Goal: Find specific page/section: Find specific page/section

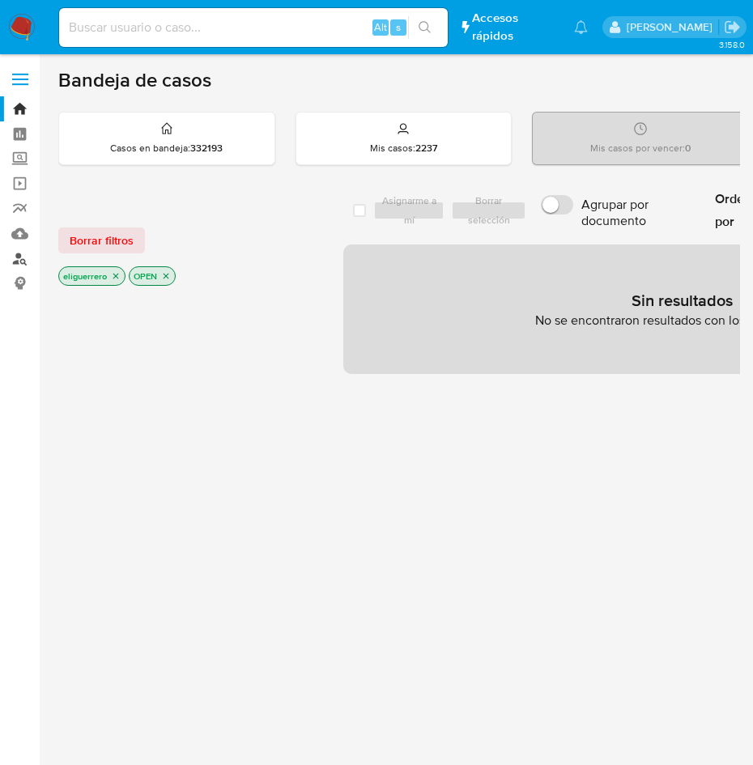
click at [22, 259] on link "Buscador de personas" at bounding box center [96, 258] width 193 height 25
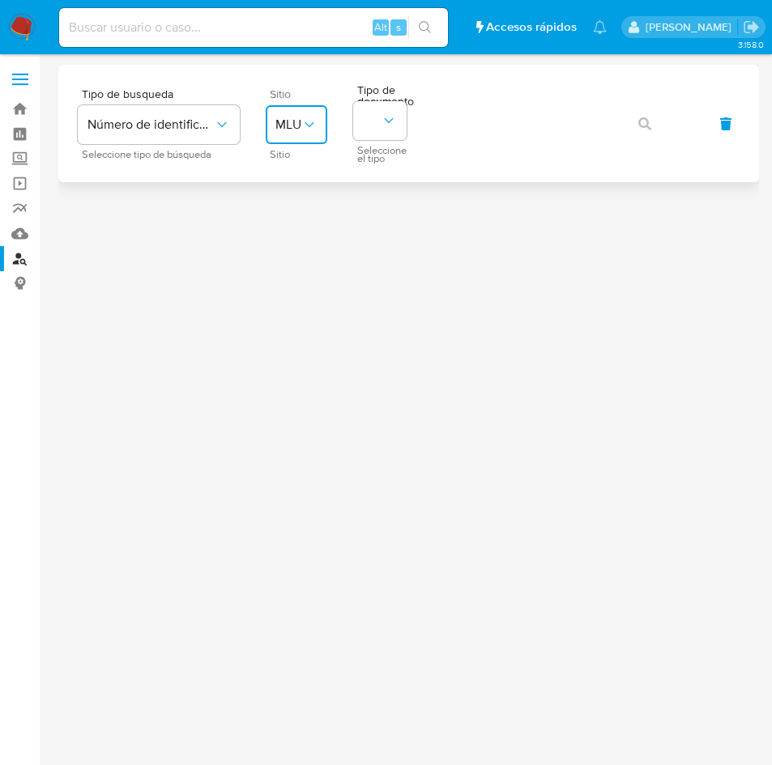
click at [300, 134] on button "MLU" at bounding box center [297, 124] width 62 height 39
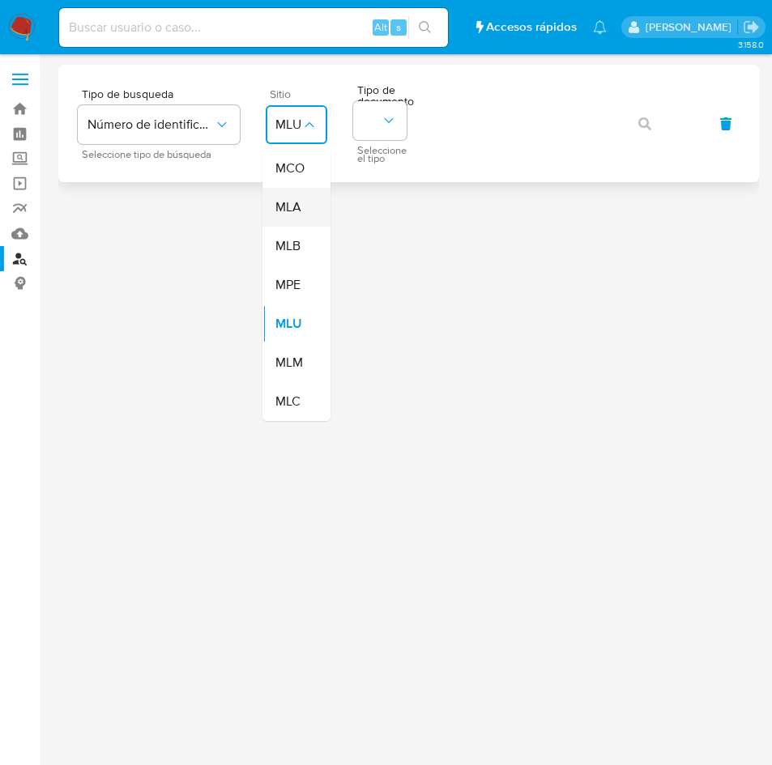
click at [295, 201] on span "MLA" at bounding box center [288, 207] width 26 height 16
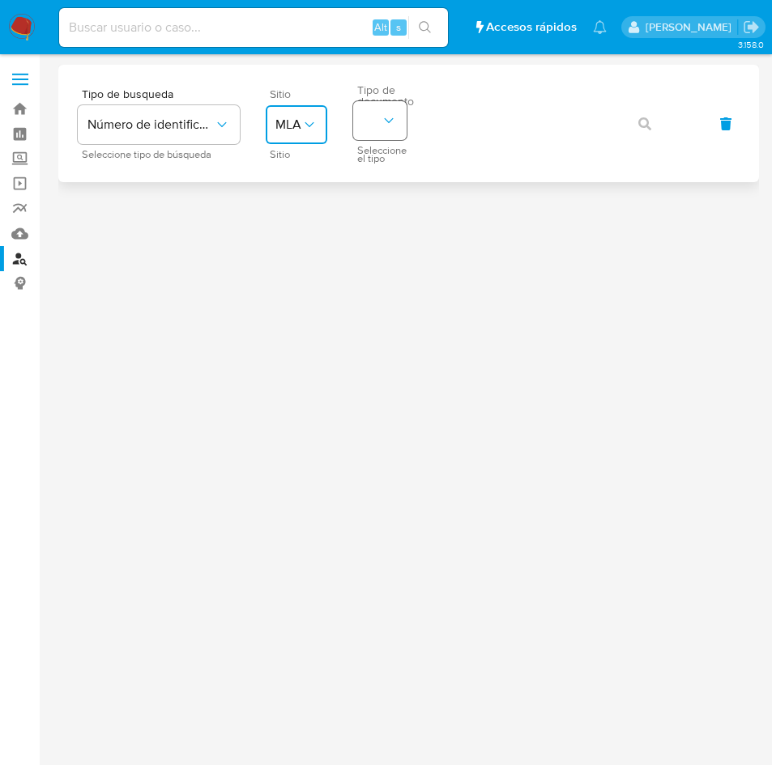
click at [396, 121] on icon "identificationType" at bounding box center [388, 121] width 16 height 16
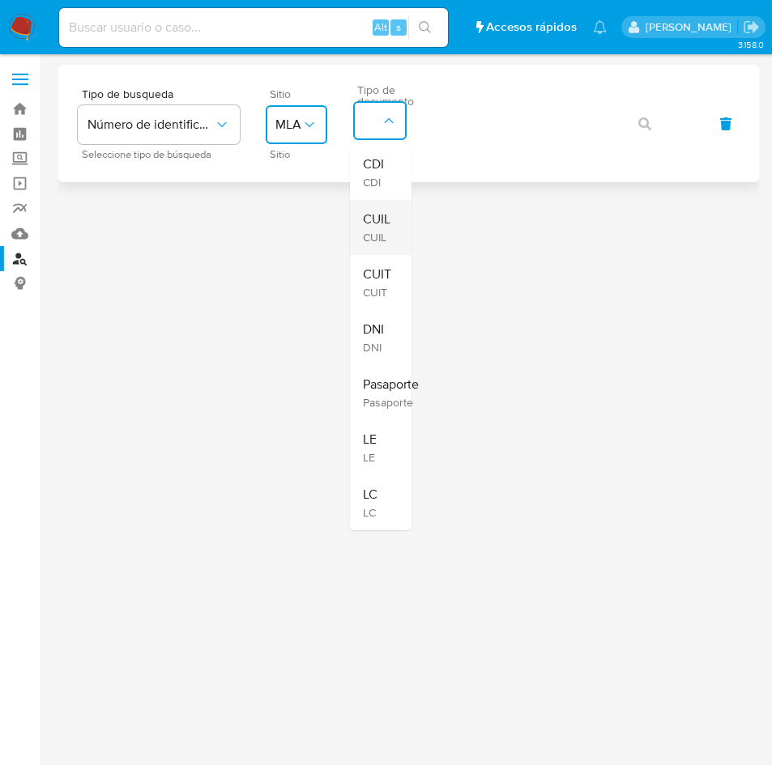
click at [382, 219] on span "CUIL" at bounding box center [377, 219] width 28 height 16
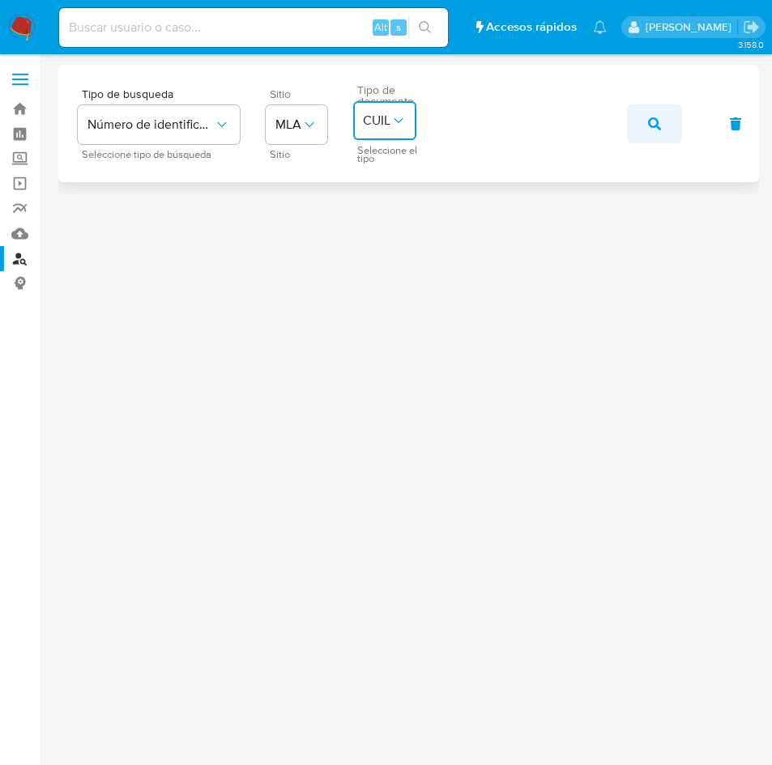
click at [648, 133] on span "button" at bounding box center [654, 124] width 13 height 36
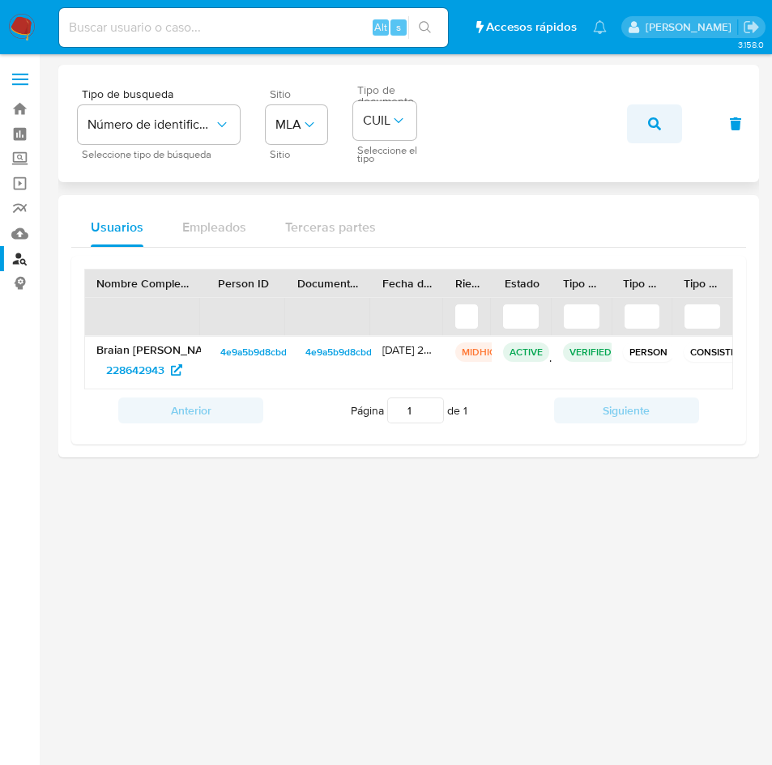
click at [665, 128] on button "button" at bounding box center [654, 123] width 55 height 39
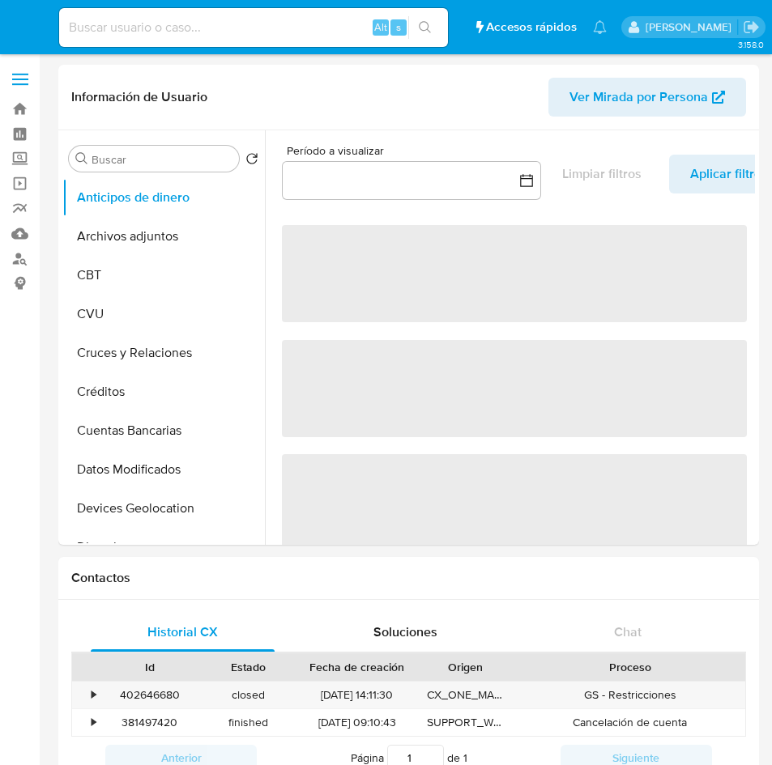
select select "10"
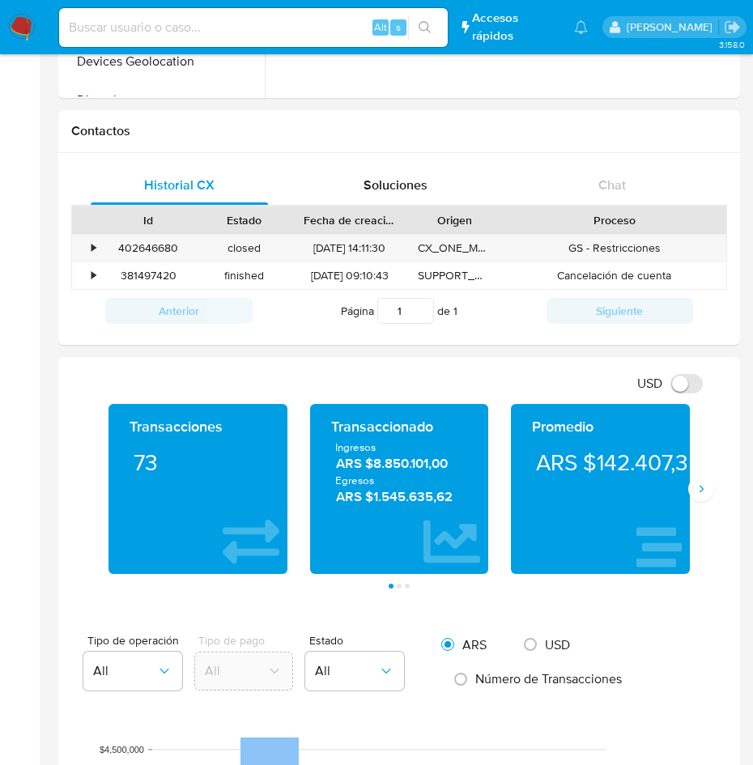
scroll to position [571, 0]
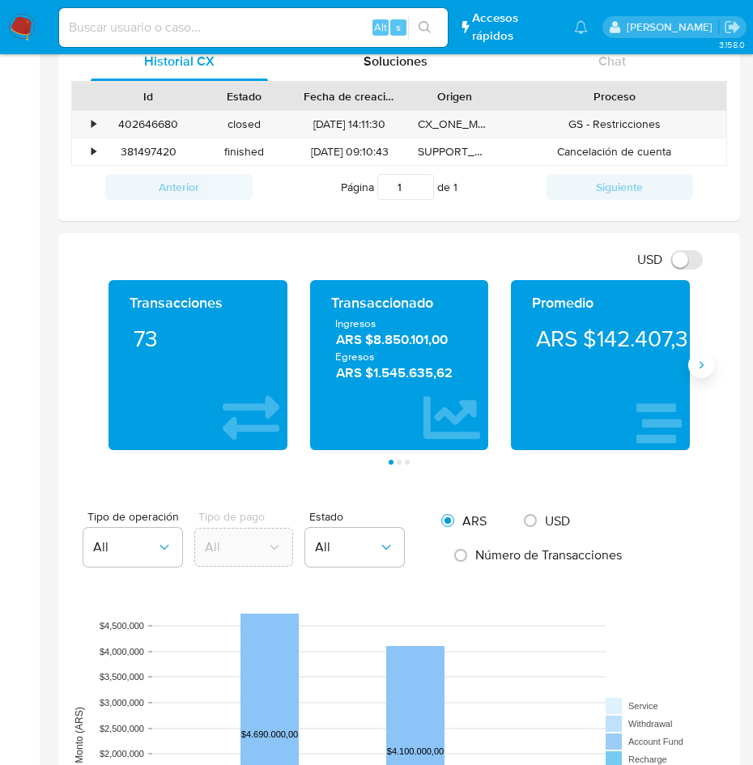
click at [704, 368] on icon "Siguiente" at bounding box center [701, 365] width 13 height 13
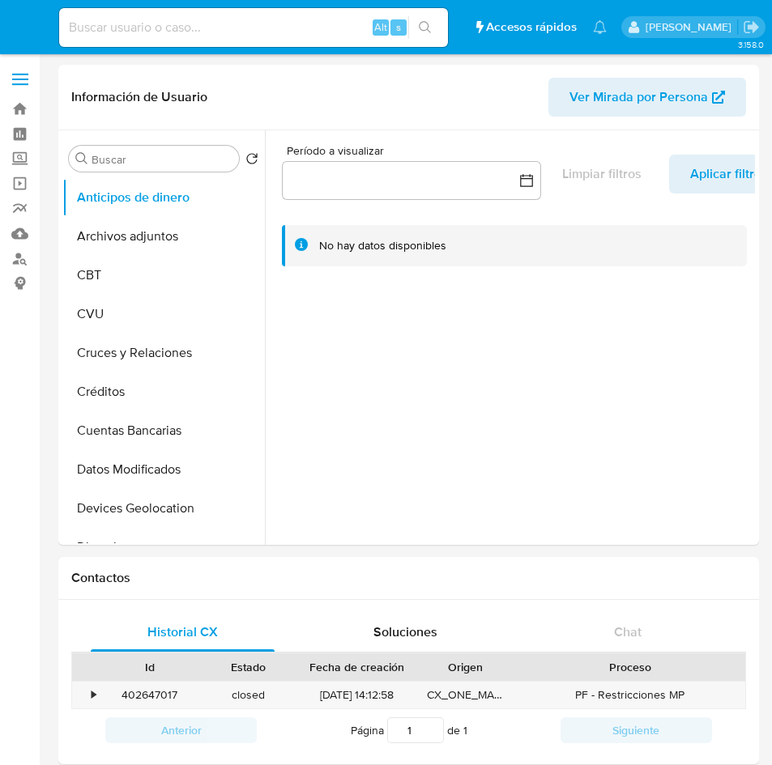
select select "10"
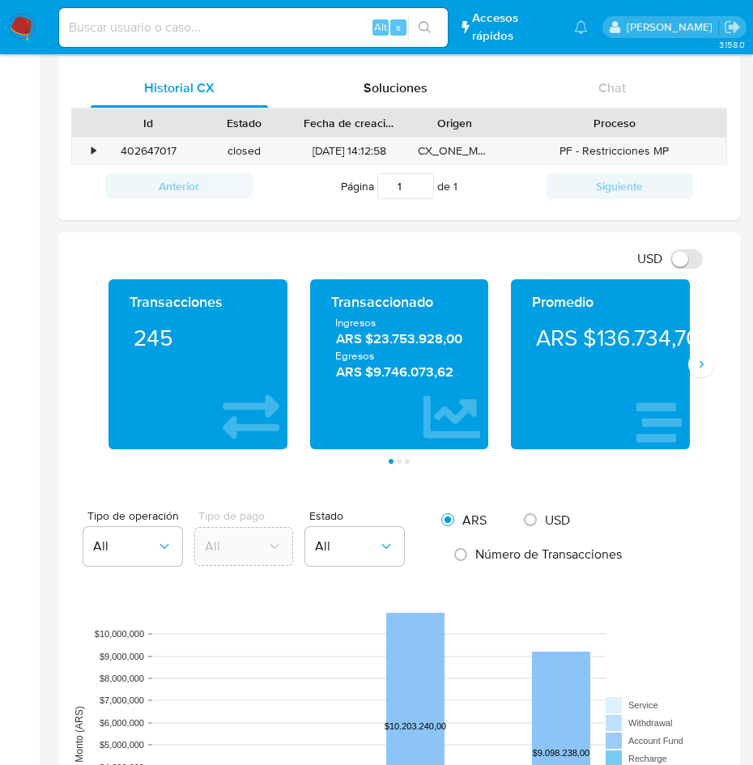
scroll to position [547, 0]
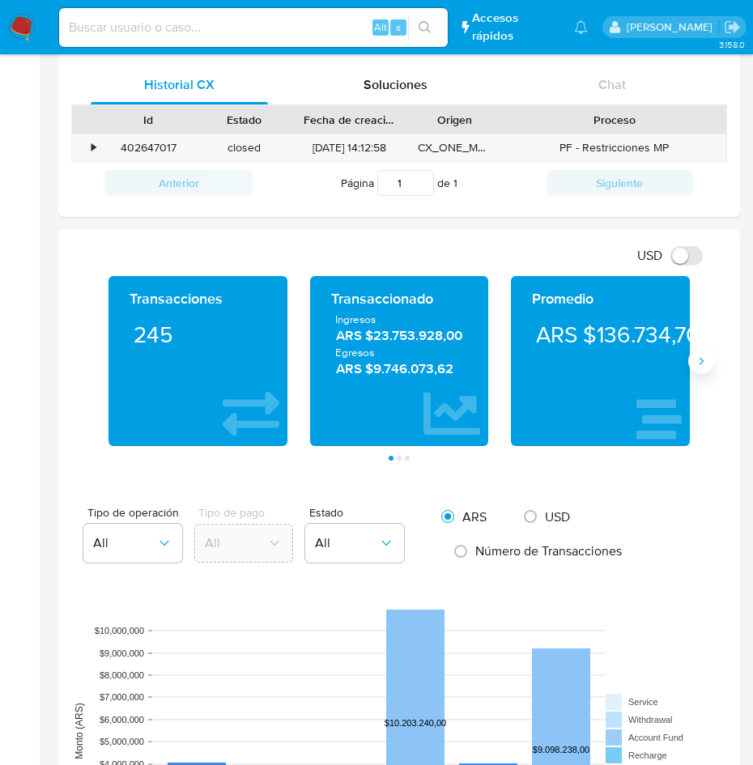
click at [708, 361] on button "Siguiente" at bounding box center [701, 361] width 26 height 26
